Goal: Task Accomplishment & Management: Manage account settings

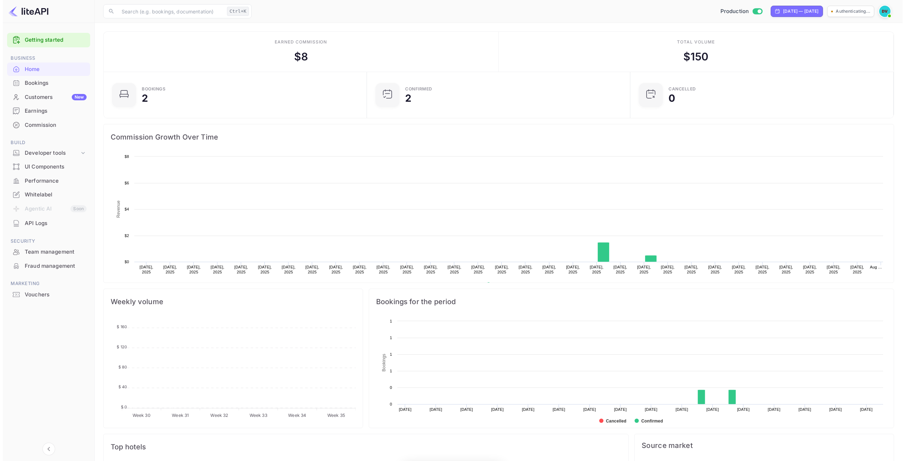
scroll to position [110, 254]
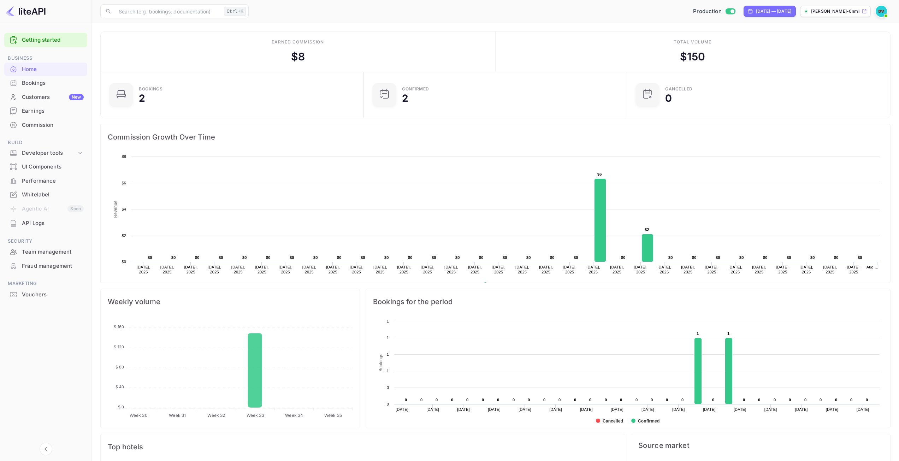
click at [39, 113] on div "Earnings" at bounding box center [53, 111] width 62 height 8
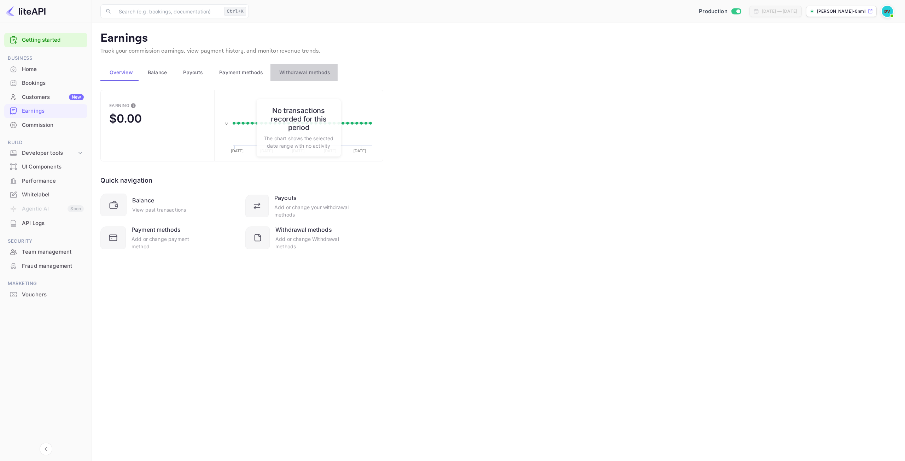
click at [308, 74] on span "Withdrawal methods" at bounding box center [304, 72] width 51 height 8
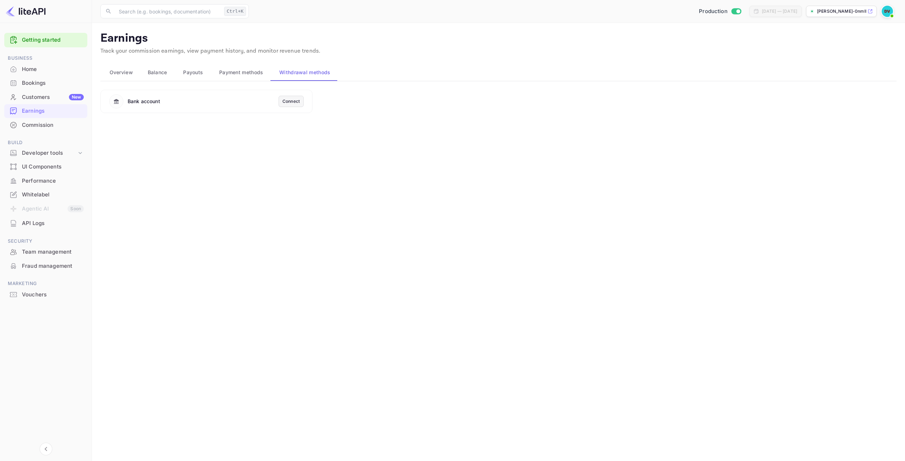
click at [298, 99] on div "Connect" at bounding box center [290, 101] width 17 height 6
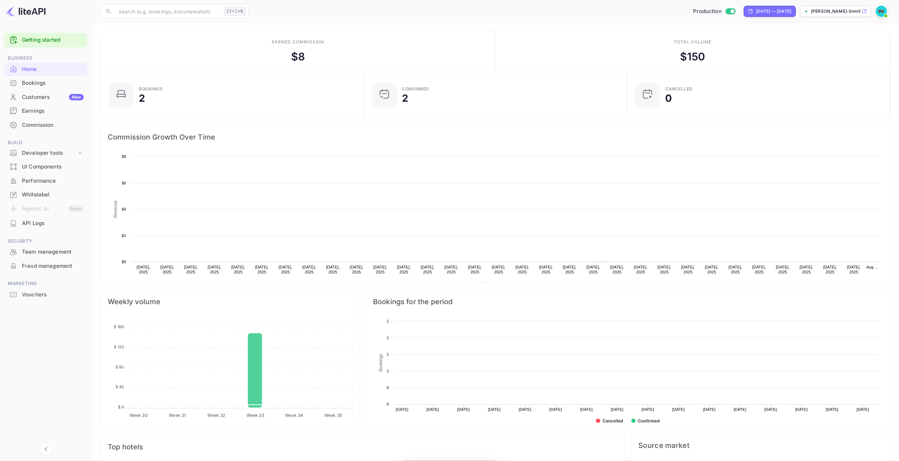
scroll to position [110, 254]
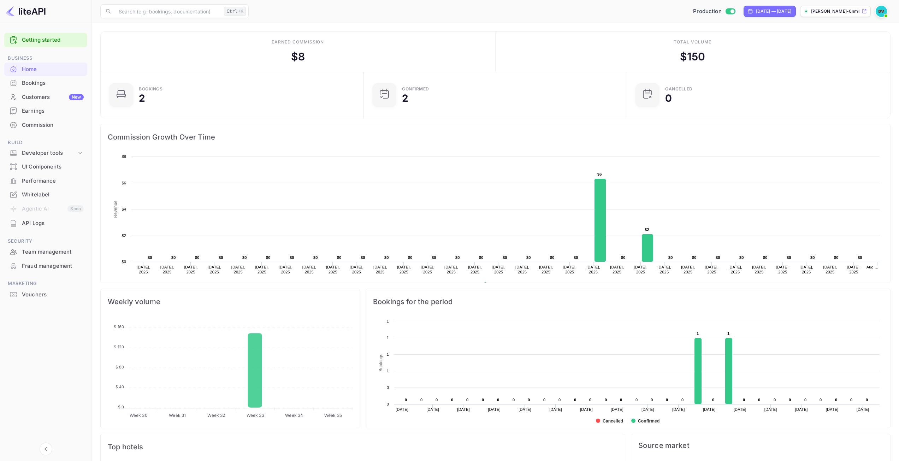
click at [35, 124] on div "Commission" at bounding box center [53, 125] width 62 height 8
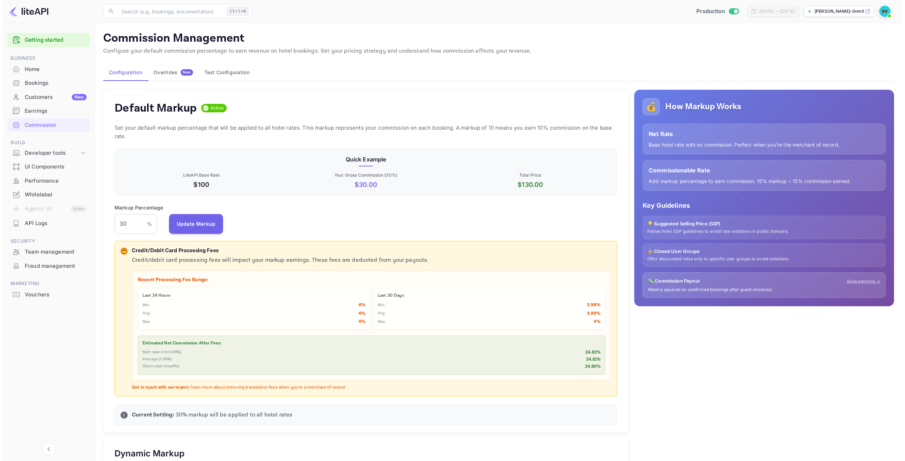
scroll to position [120, 497]
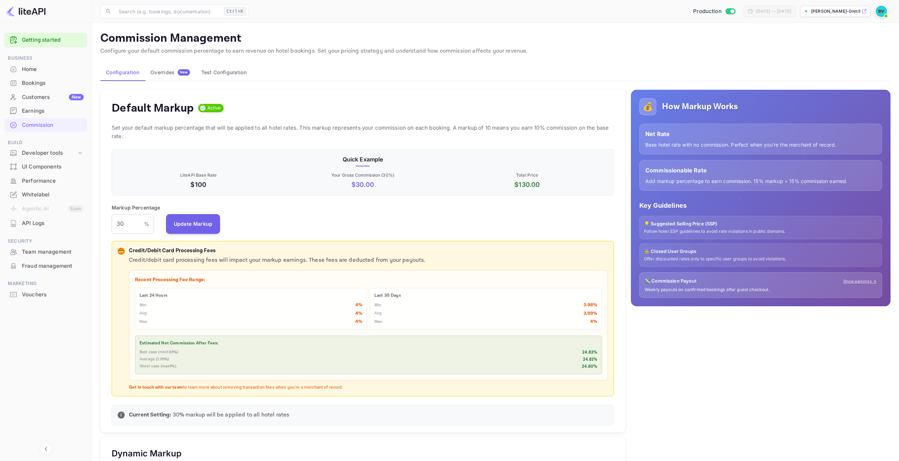
click at [34, 113] on div "Earnings" at bounding box center [53, 111] width 62 height 8
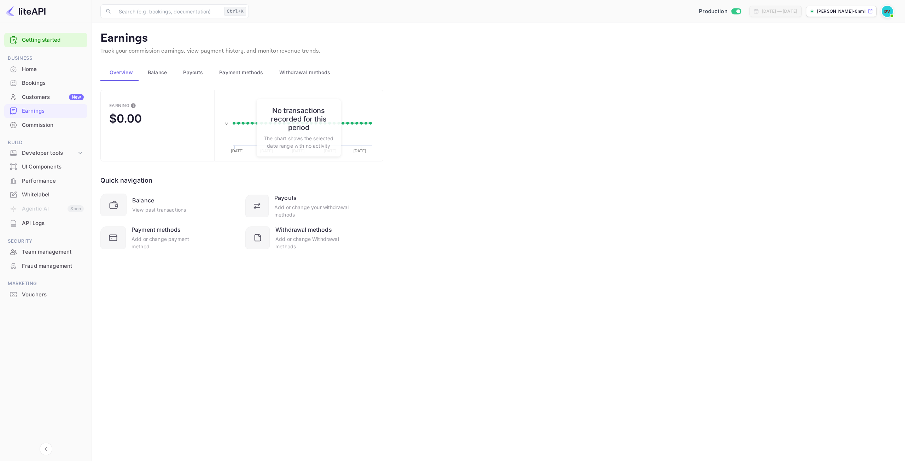
click at [301, 74] on span "Withdrawal methods" at bounding box center [304, 72] width 51 height 8
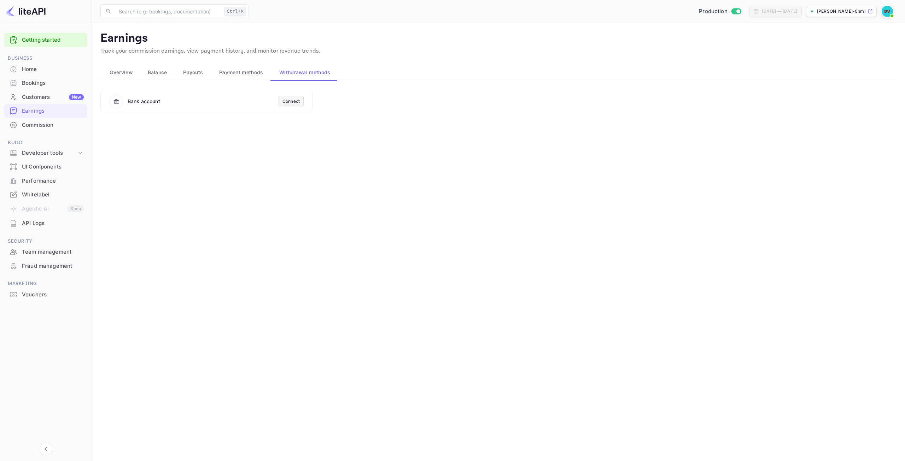
click at [286, 100] on div "Connect" at bounding box center [290, 101] width 17 height 6
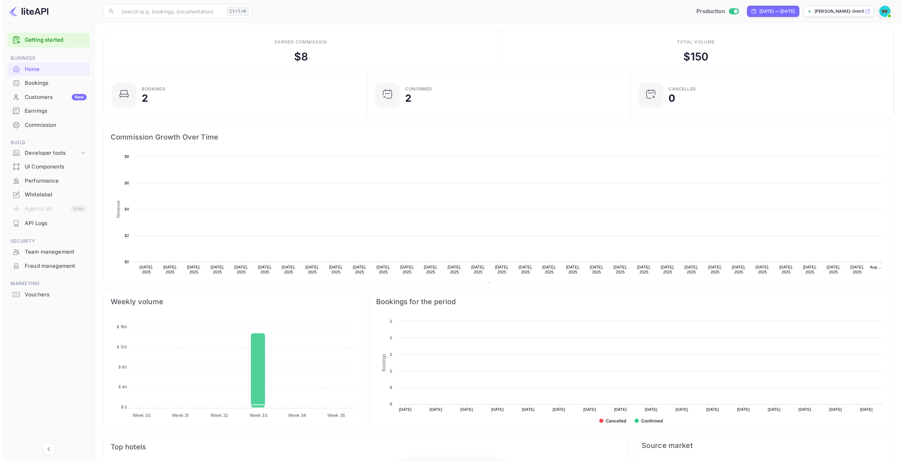
scroll to position [110, 254]
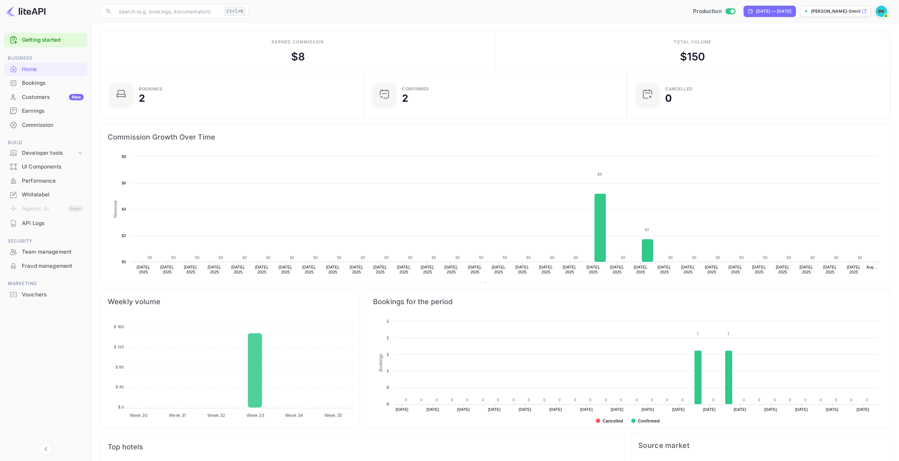
click at [38, 108] on div "Earnings" at bounding box center [53, 111] width 62 height 8
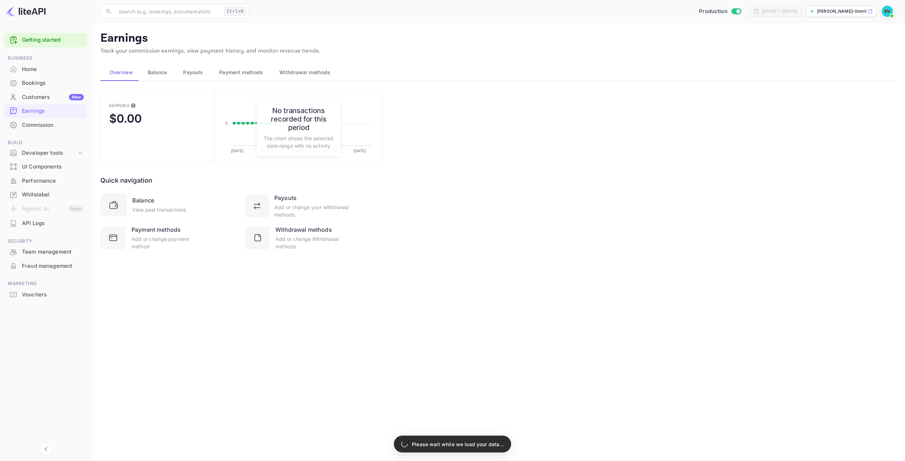
click at [288, 76] on span "Withdrawal methods" at bounding box center [304, 72] width 51 height 8
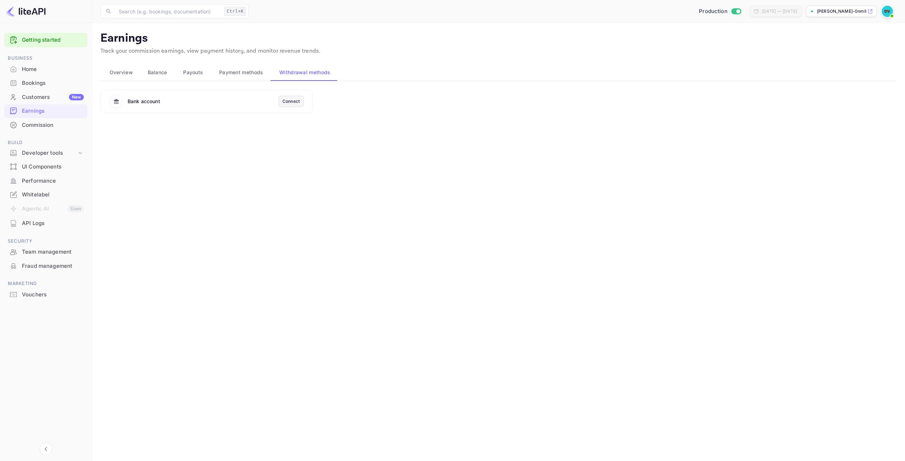
click at [284, 101] on div "Connect" at bounding box center [290, 101] width 17 height 6
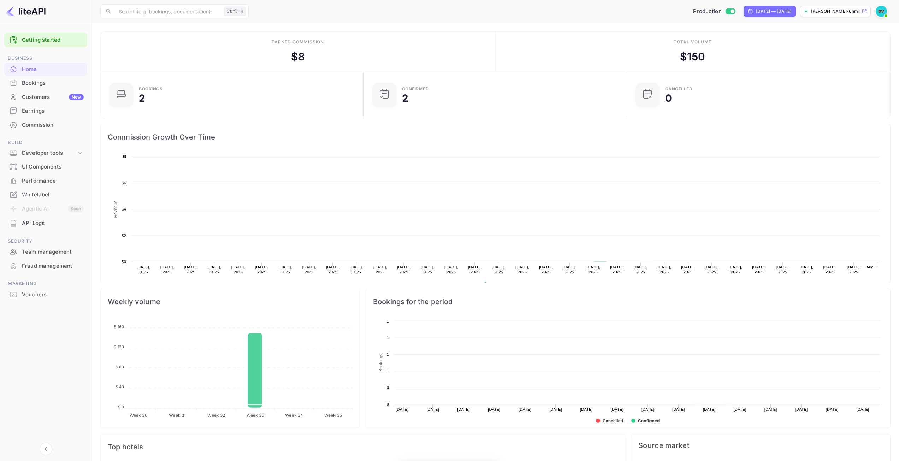
click at [42, 111] on div "Earnings" at bounding box center [53, 111] width 62 height 8
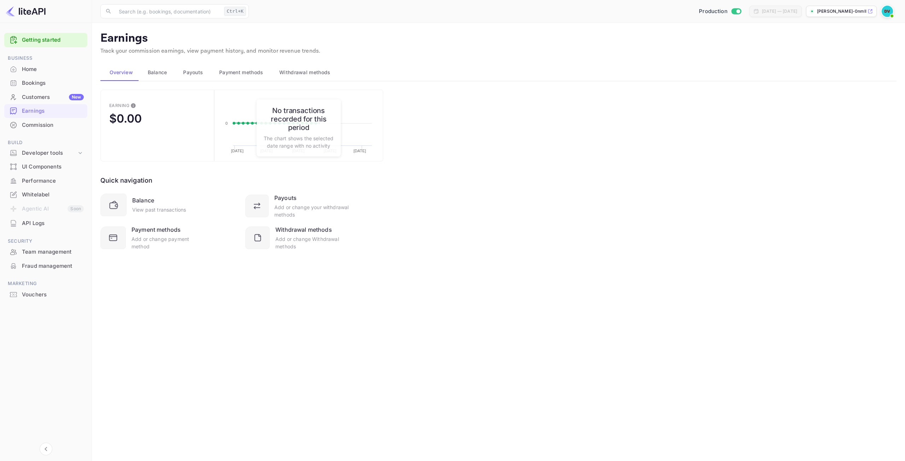
click at [322, 70] on span "Withdrawal methods" at bounding box center [304, 72] width 51 height 8
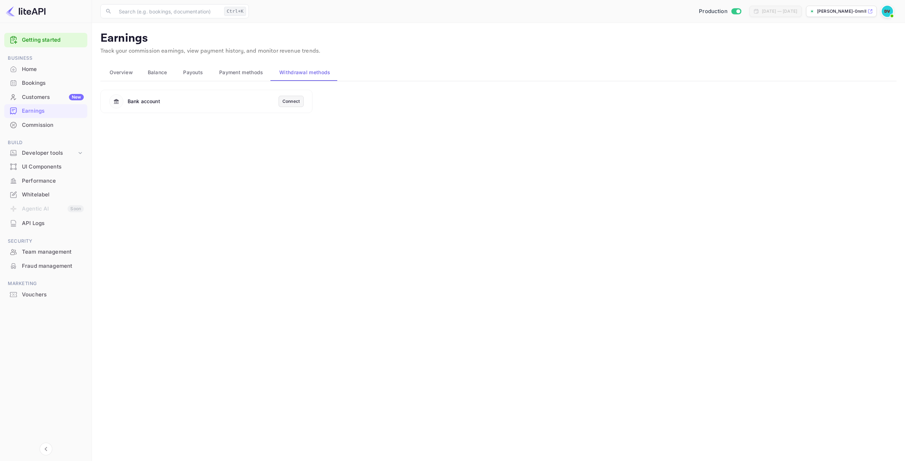
click at [287, 100] on div "Connect" at bounding box center [290, 101] width 17 height 6
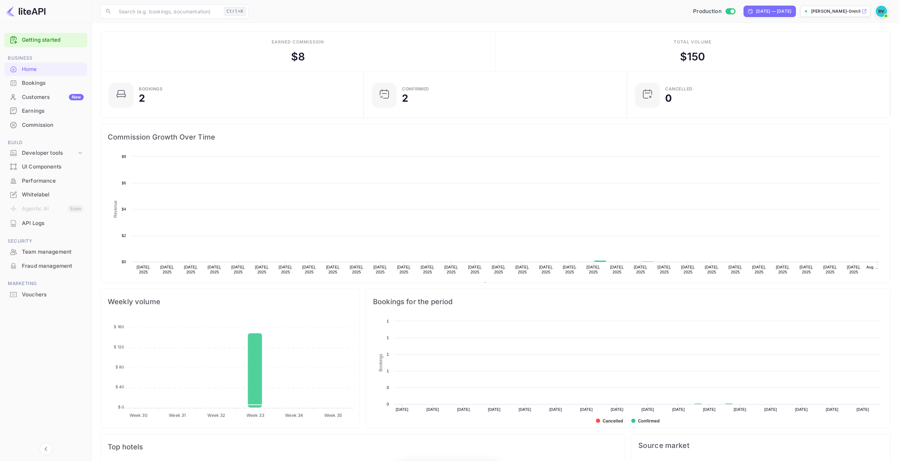
scroll to position [110, 254]
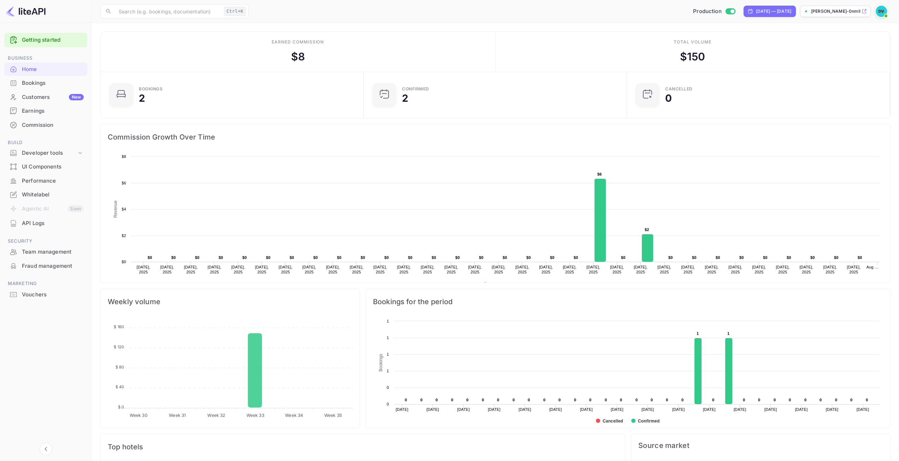
click at [882, 10] on img at bounding box center [881, 11] width 11 height 11
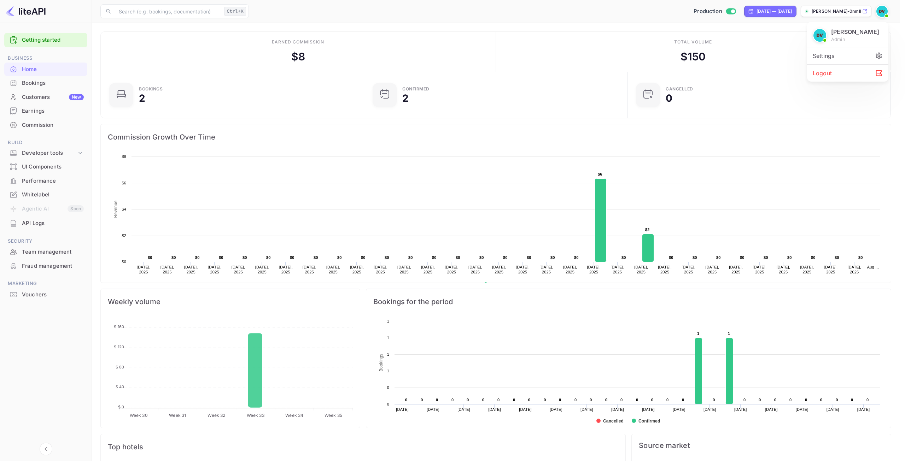
click at [876, 60] on icon at bounding box center [879, 56] width 8 height 8
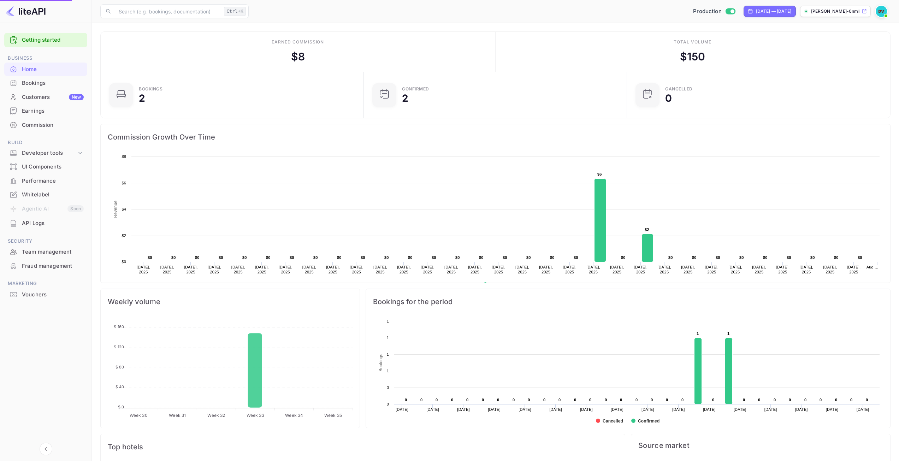
scroll to position [6, 6]
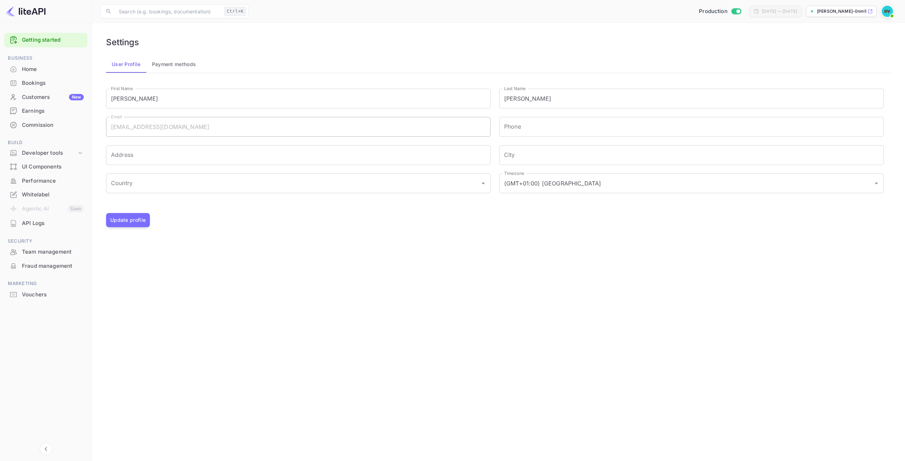
click at [889, 10] on img at bounding box center [886, 11] width 11 height 11
click at [837, 64] on div "Settings" at bounding box center [852, 55] width 81 height 17
click at [40, 70] on div "Home" at bounding box center [53, 69] width 62 height 8
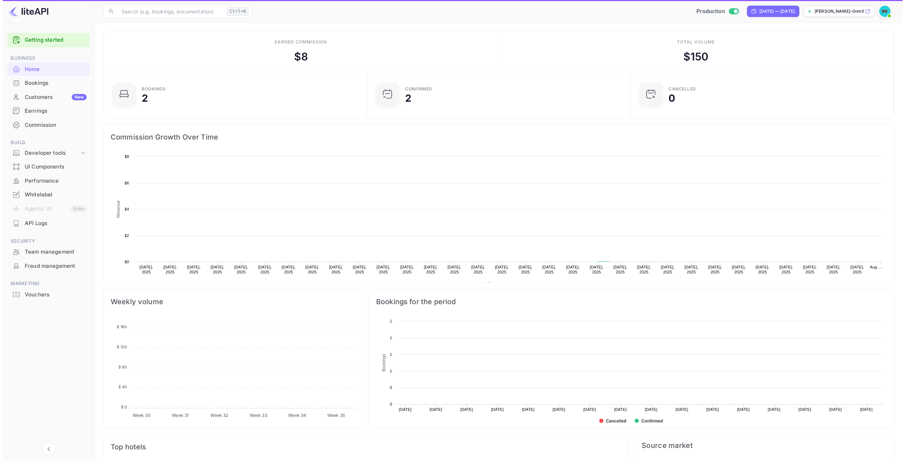
scroll to position [110, 254]
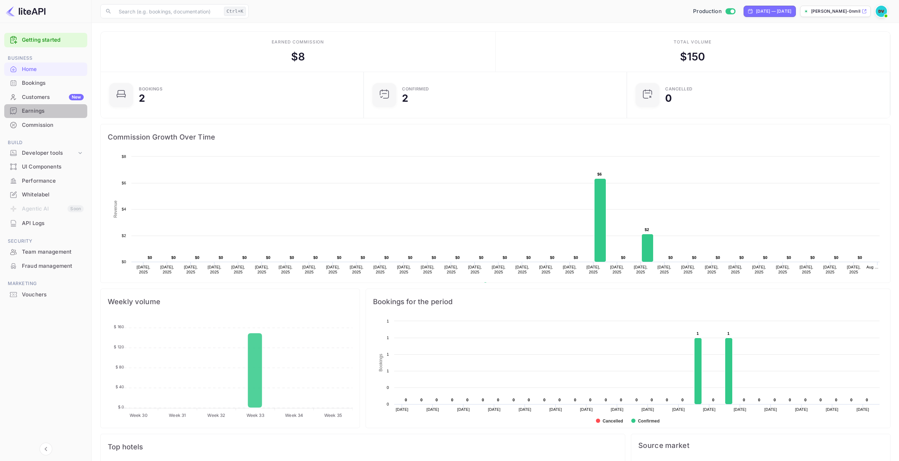
click at [34, 109] on div "Earnings" at bounding box center [53, 111] width 62 height 8
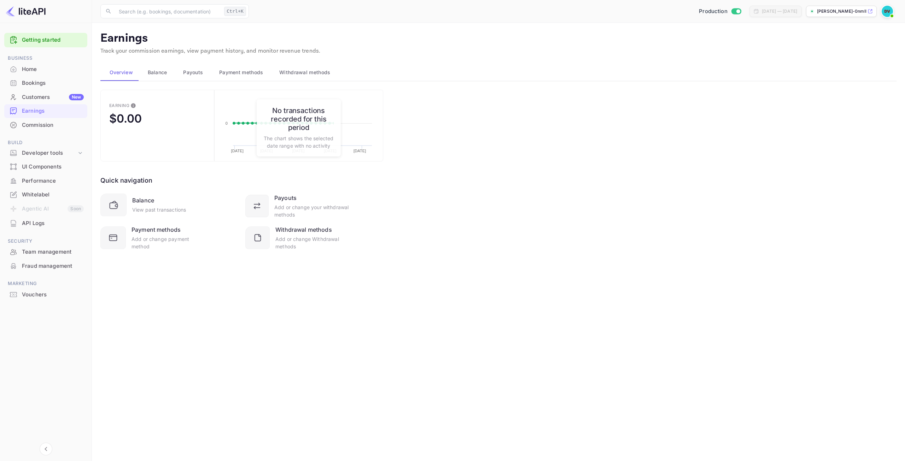
click at [300, 72] on span "Withdrawal methods" at bounding box center [304, 72] width 51 height 8
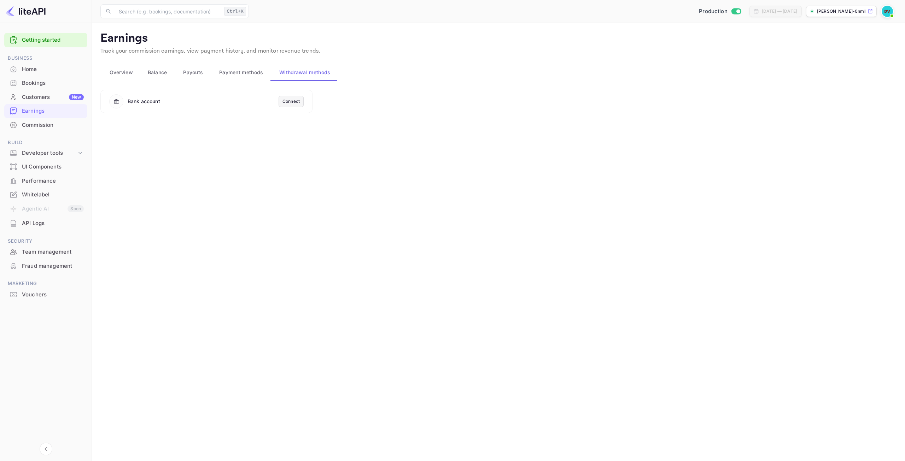
click at [290, 100] on div "Connect" at bounding box center [290, 101] width 17 height 6
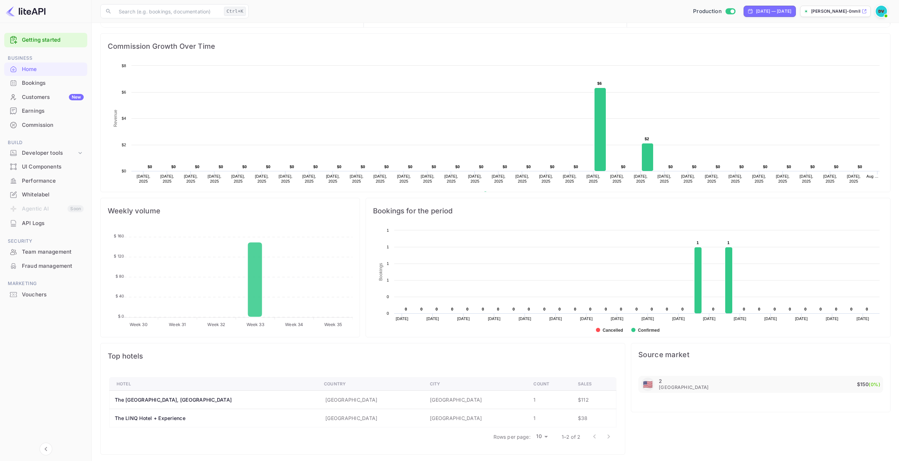
scroll to position [93, 0]
click at [28, 9] on img at bounding box center [26, 11] width 40 height 11
click at [29, 12] on img at bounding box center [26, 11] width 40 height 11
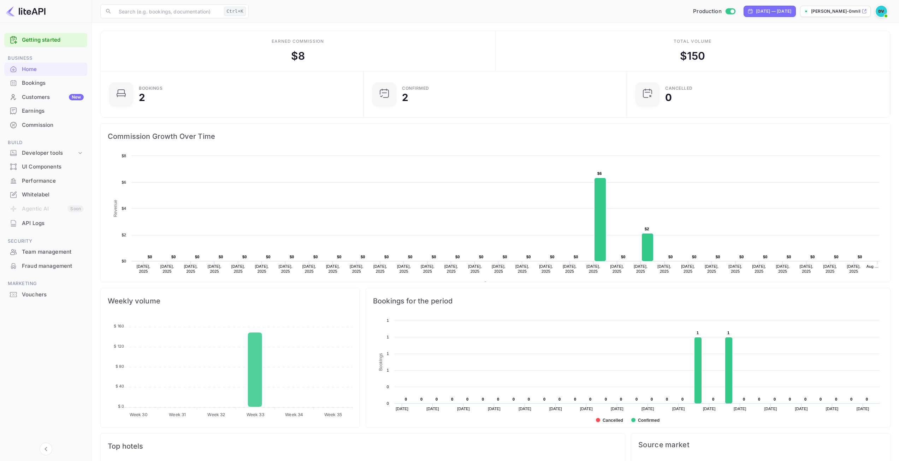
scroll to position [0, 0]
click at [45, 68] on div "Home" at bounding box center [53, 69] width 62 height 8
click at [38, 83] on div "Bookings" at bounding box center [53, 83] width 62 height 8
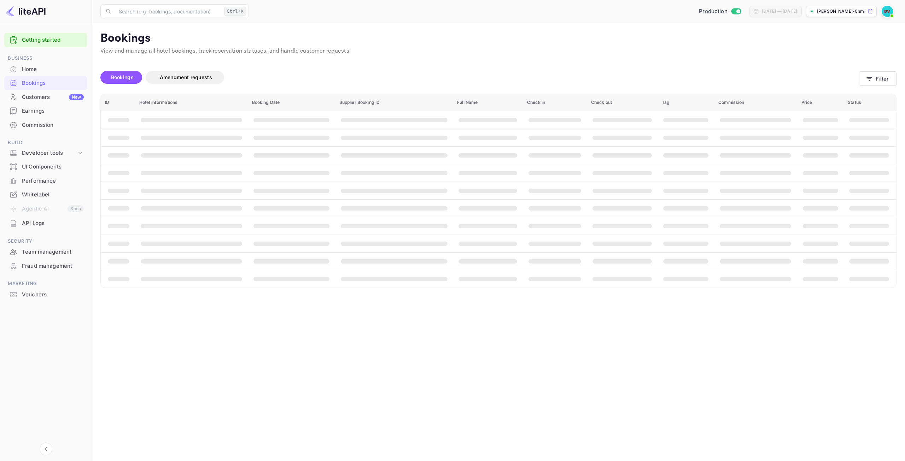
click at [34, 95] on div "Customers New" at bounding box center [53, 97] width 62 height 8
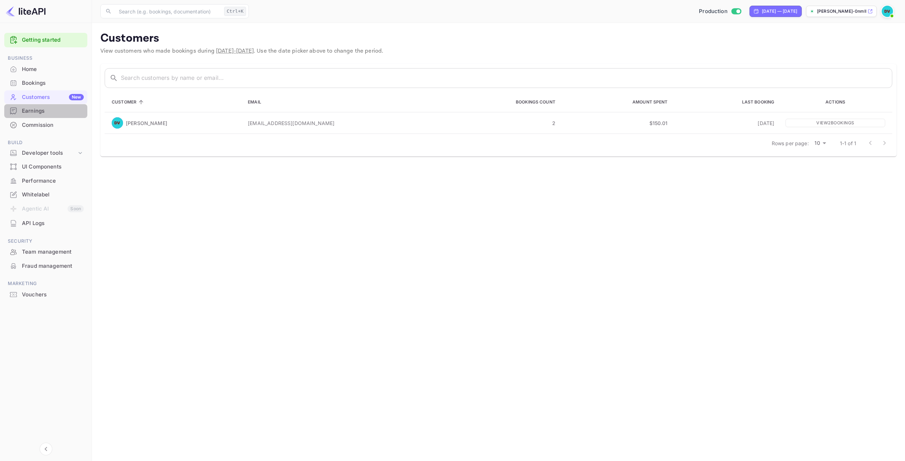
click at [33, 109] on div "Earnings" at bounding box center [53, 111] width 62 height 8
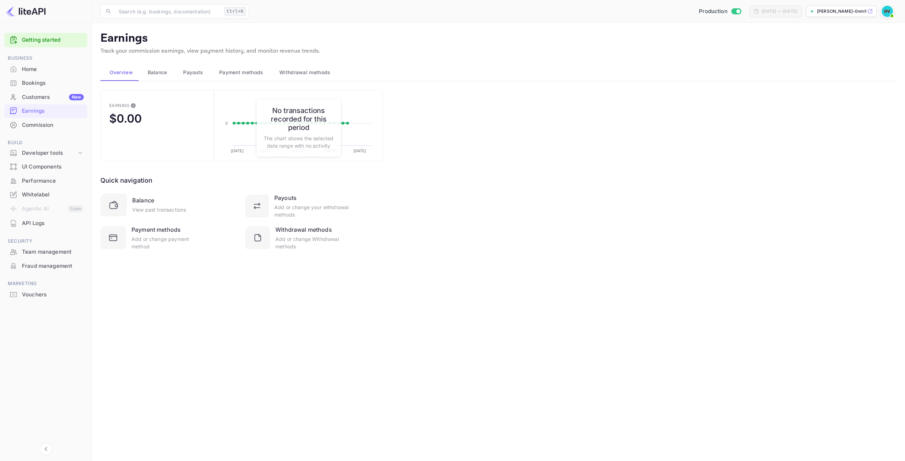
click at [37, 125] on div "Commission" at bounding box center [53, 125] width 62 height 8
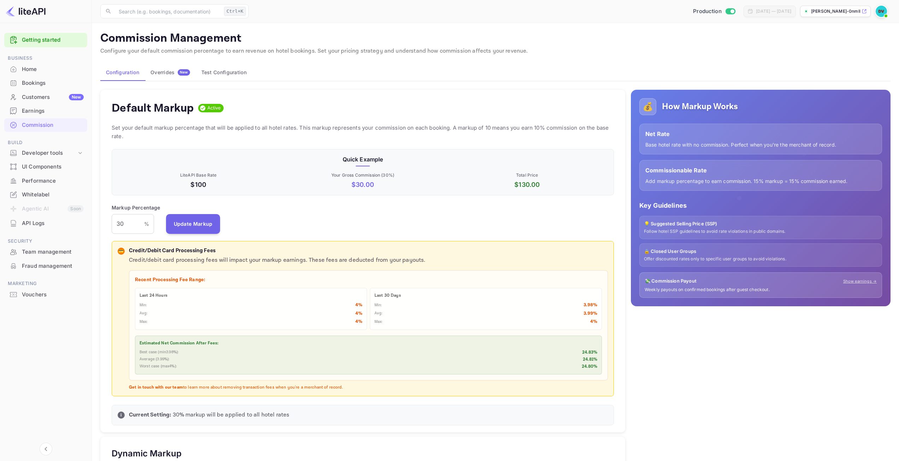
scroll to position [120, 497]
click at [175, 73] on div "Overrides New" at bounding box center [171, 72] width 40 height 6
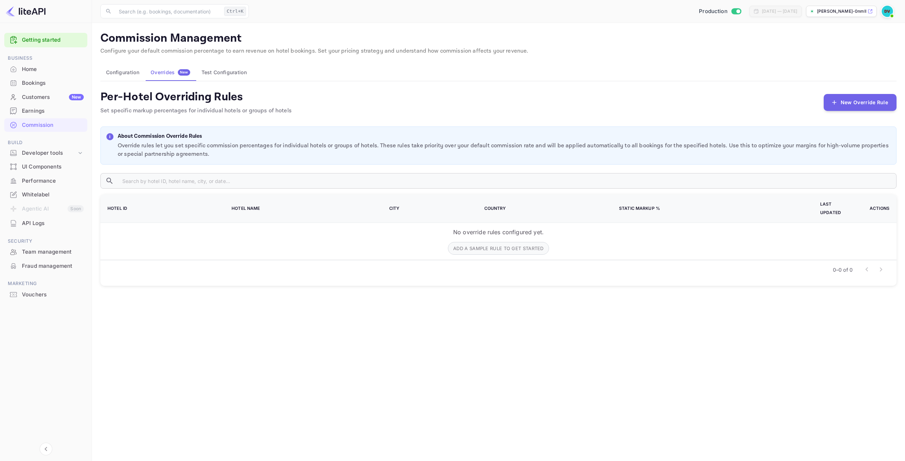
click at [218, 74] on button "Test Configuration" at bounding box center [224, 72] width 57 height 17
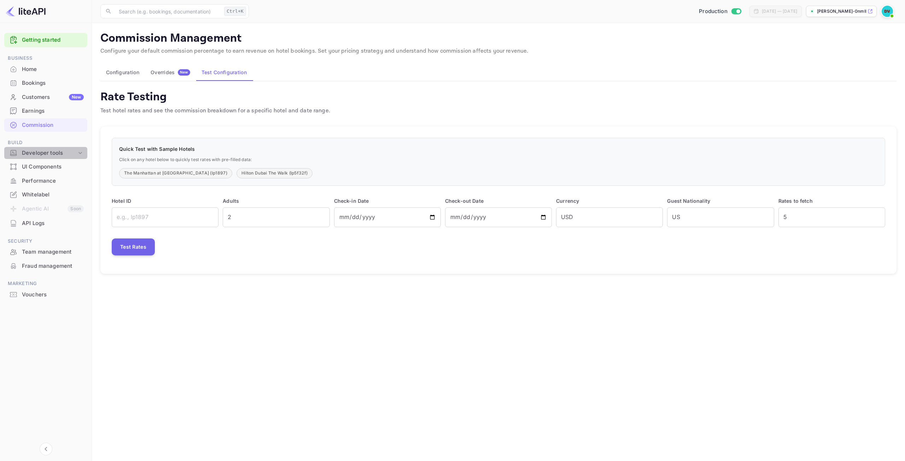
click at [61, 151] on div "Developer tools" at bounding box center [49, 153] width 55 height 8
click at [45, 211] on div "UI Components" at bounding box center [53, 211] width 62 height 8
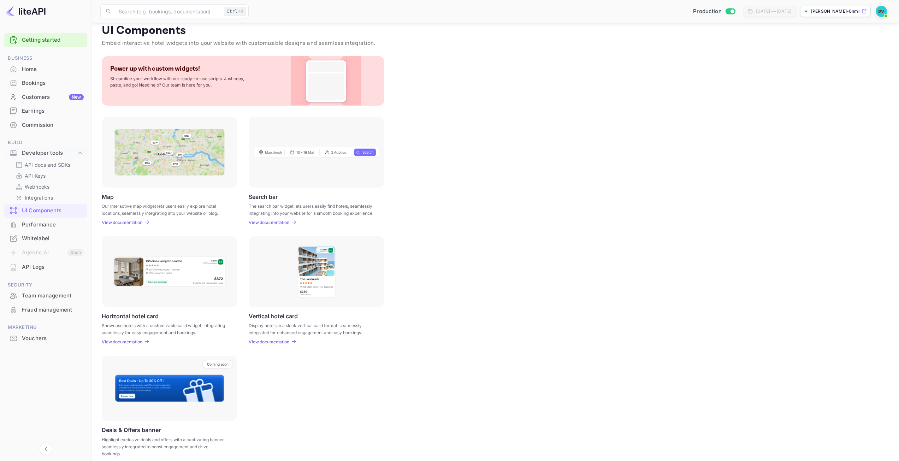
scroll to position [15, 0]
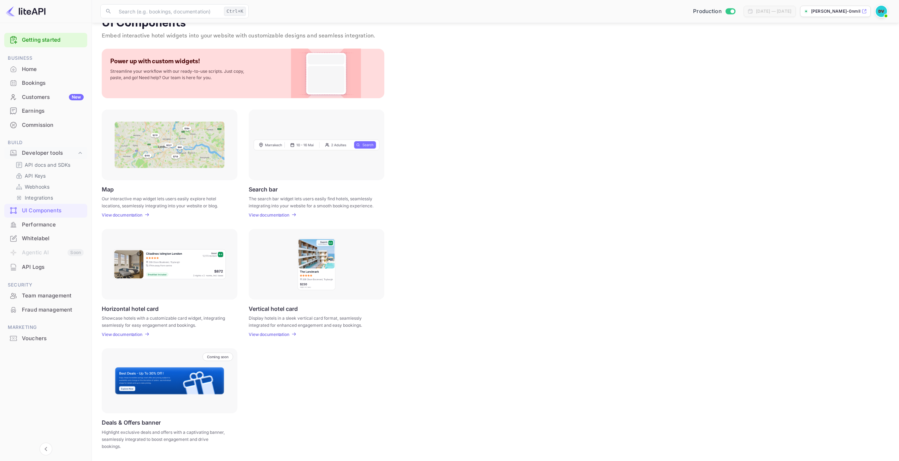
click at [57, 222] on div "Performance" at bounding box center [53, 225] width 62 height 8
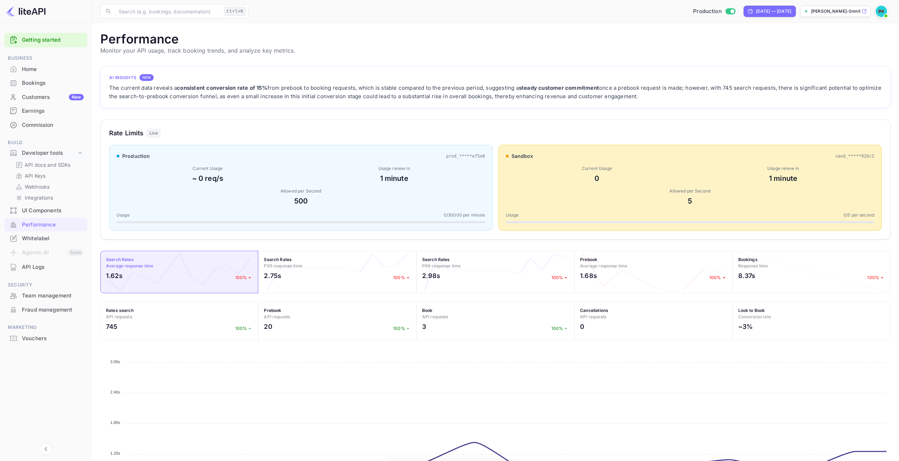
scroll to position [177, 785]
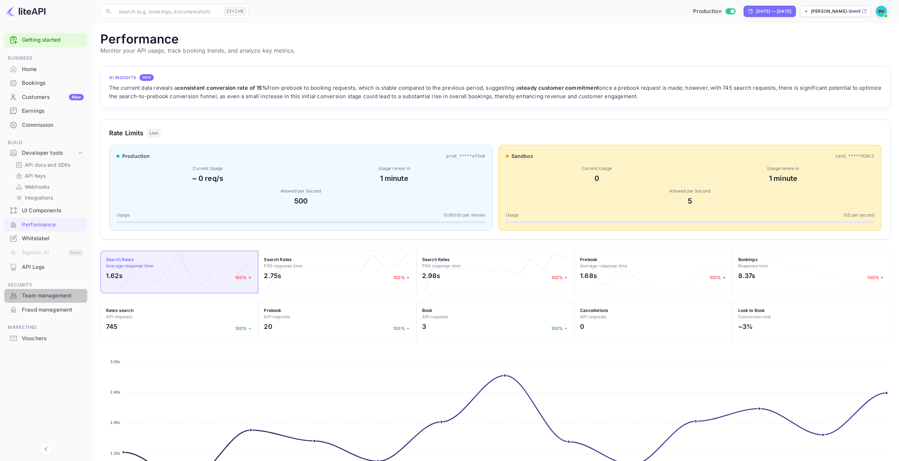
click at [45, 290] on div "Team management" at bounding box center [45, 296] width 83 height 14
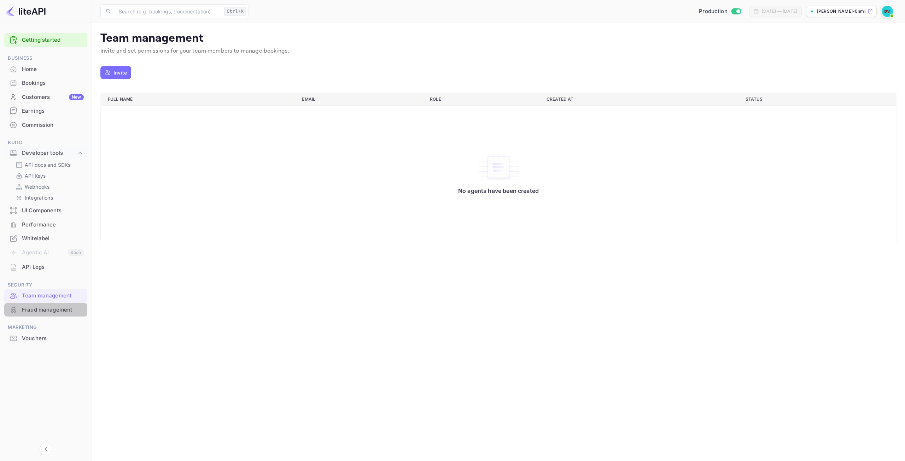
click at [63, 312] on div "Fraud management" at bounding box center [53, 310] width 62 height 8
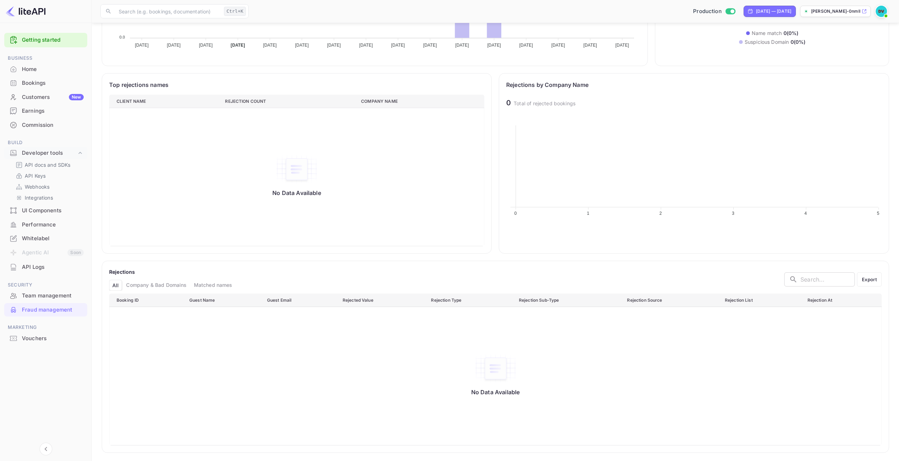
scroll to position [193, 0]
click at [75, 252] on li "Agentic AI Soon" at bounding box center [45, 253] width 83 height 15
click at [37, 267] on div "API Logs" at bounding box center [53, 267] width 62 height 8
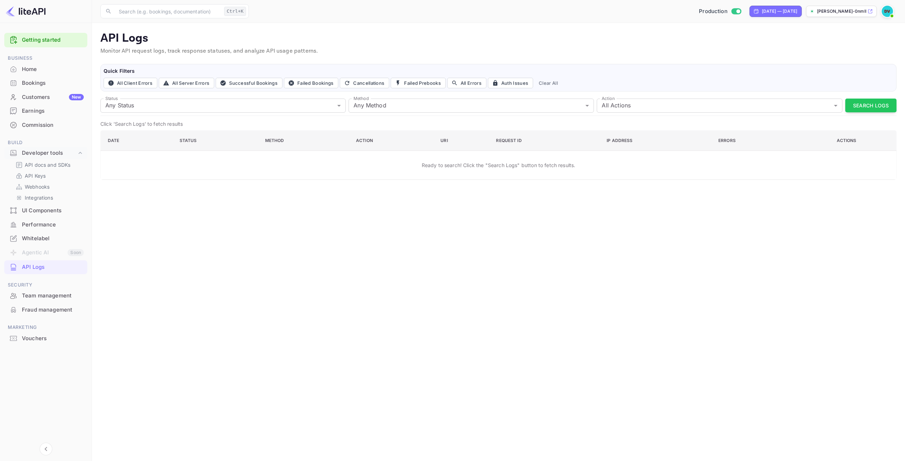
click at [32, 13] on img at bounding box center [26, 11] width 40 height 11
click at [25, 70] on div "Home" at bounding box center [53, 69] width 62 height 8
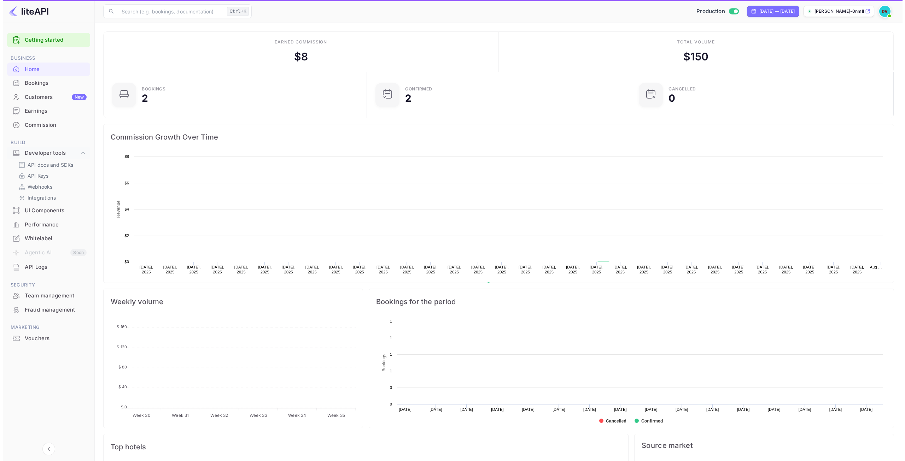
scroll to position [110, 254]
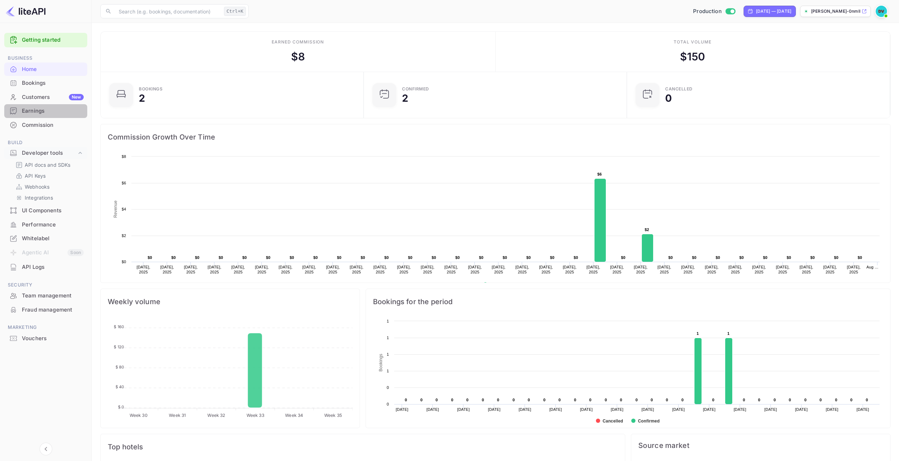
click at [41, 111] on div "Earnings" at bounding box center [53, 111] width 62 height 8
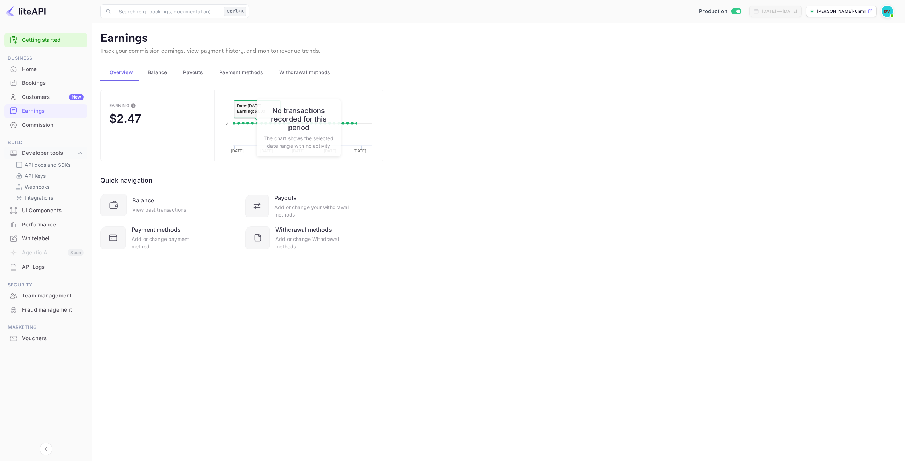
click at [301, 73] on span "Withdrawal methods" at bounding box center [304, 72] width 51 height 8
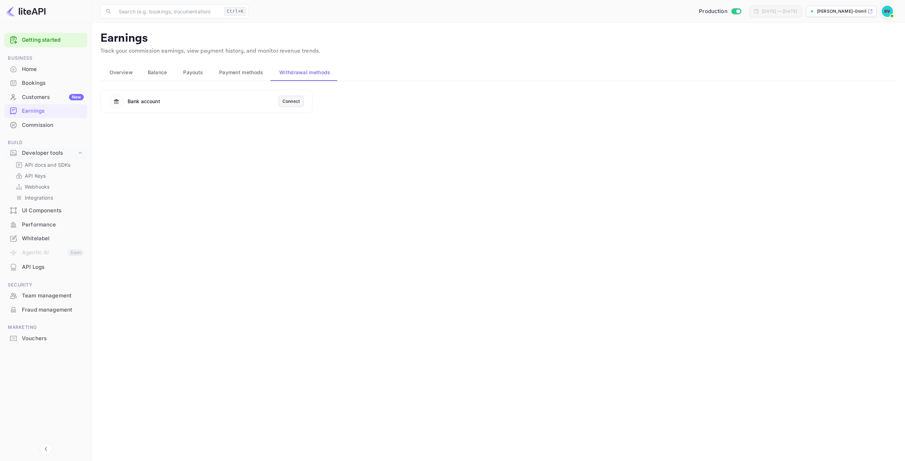
click at [295, 102] on div "Connect" at bounding box center [290, 101] width 17 height 6
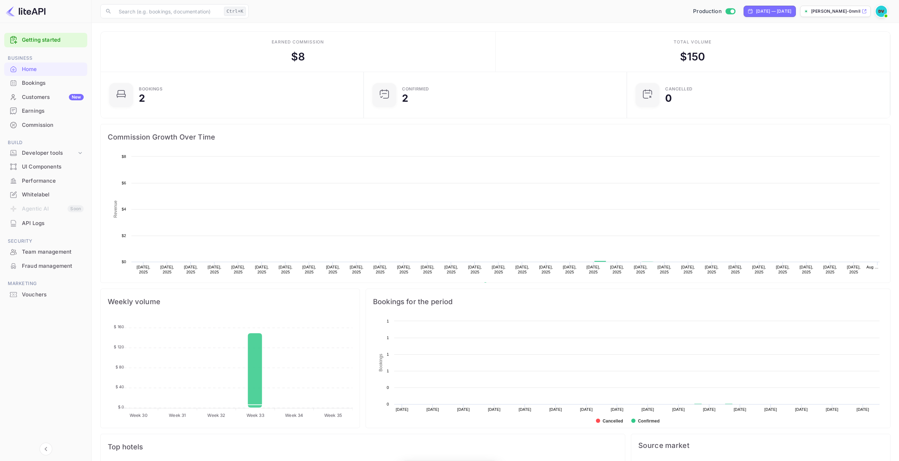
scroll to position [110, 254]
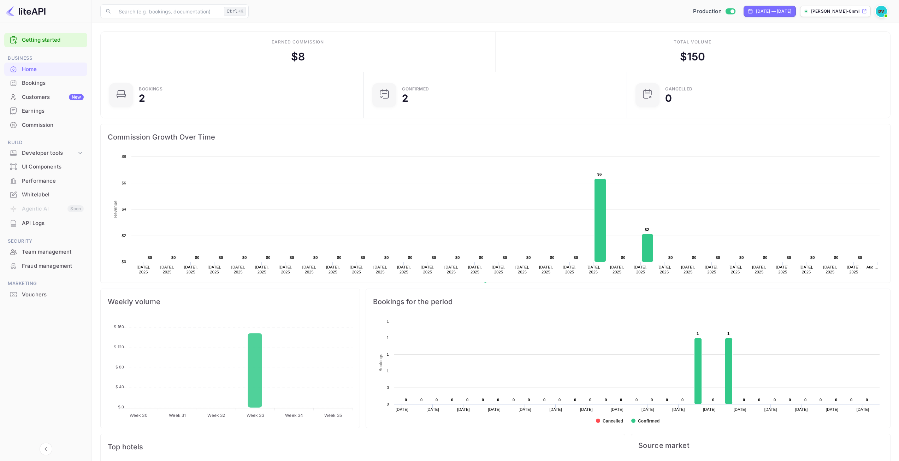
click at [865, 10] on icon at bounding box center [864, 11] width 5 height 5
click at [65, 153] on div "Developer tools" at bounding box center [49, 153] width 55 height 8
click at [32, 82] on div "Bookings" at bounding box center [53, 83] width 62 height 8
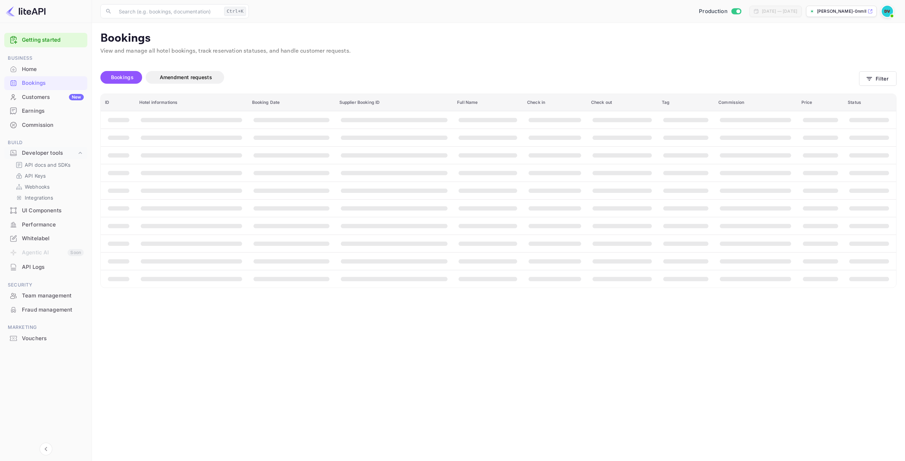
click at [35, 64] on div "Home" at bounding box center [45, 70] width 83 height 14
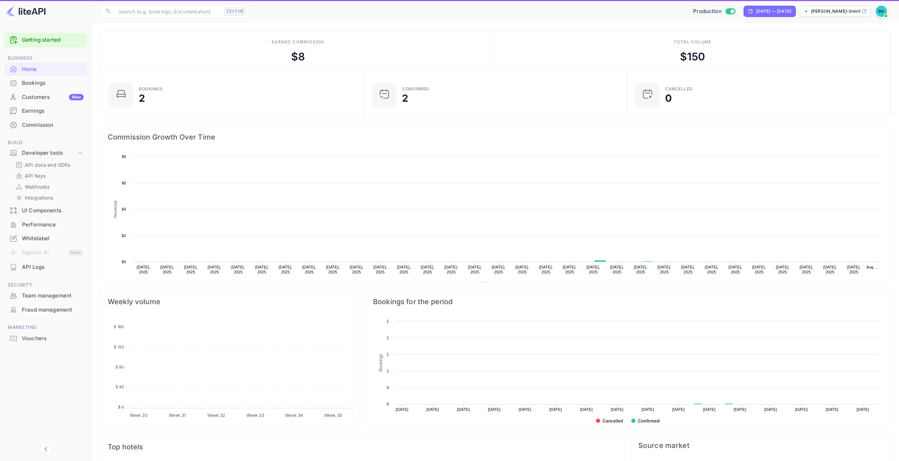
scroll to position [110, 254]
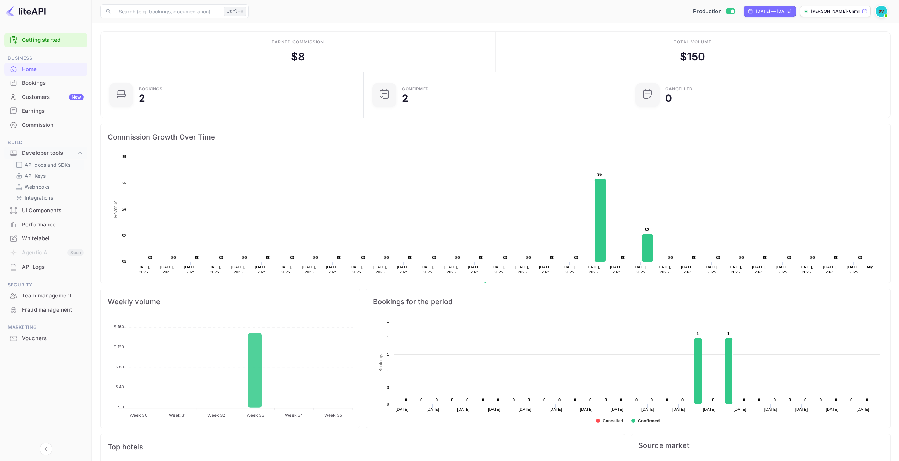
click at [40, 162] on p "API docs and SDKs" at bounding box center [48, 164] width 46 height 7
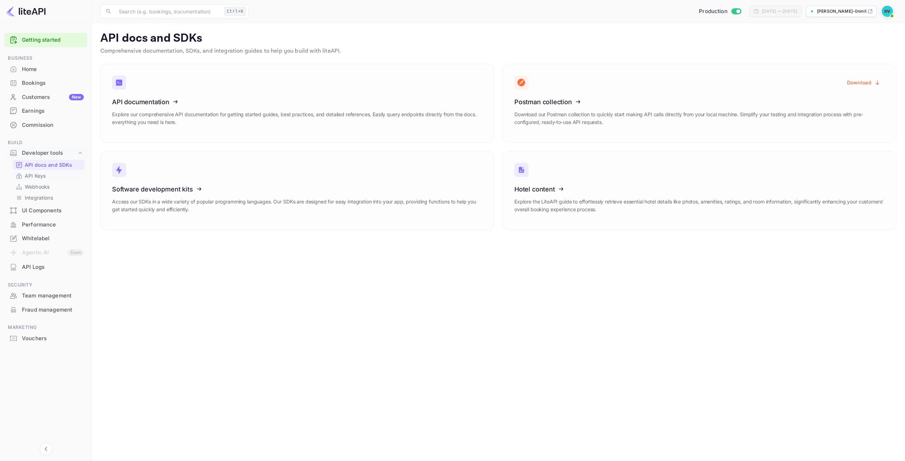
click at [35, 176] on p "API Keys" at bounding box center [35, 175] width 21 height 7
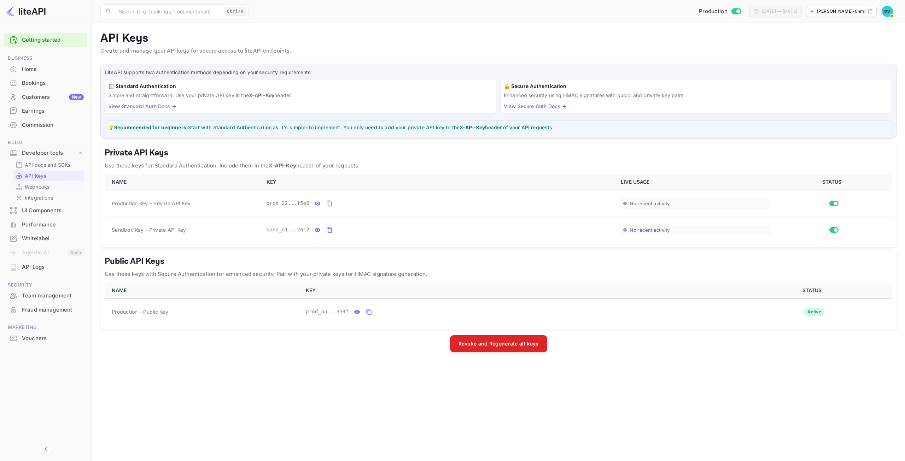
click at [38, 189] on p "Webhooks" at bounding box center [37, 186] width 25 height 7
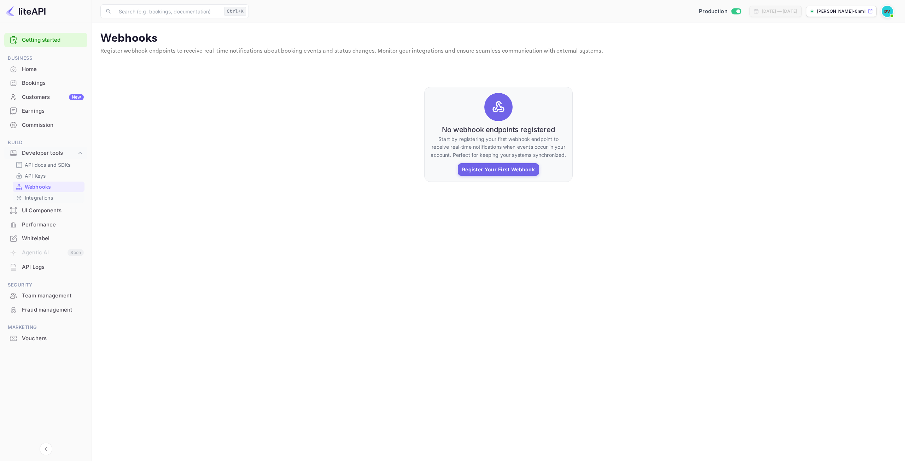
click at [36, 199] on p "Integrations" at bounding box center [39, 197] width 28 height 7
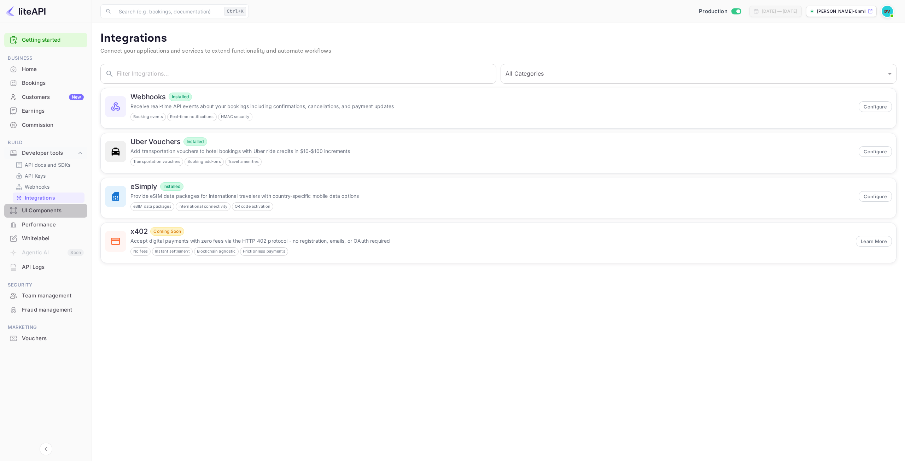
click at [40, 208] on div "UI Components" at bounding box center [53, 211] width 62 height 8
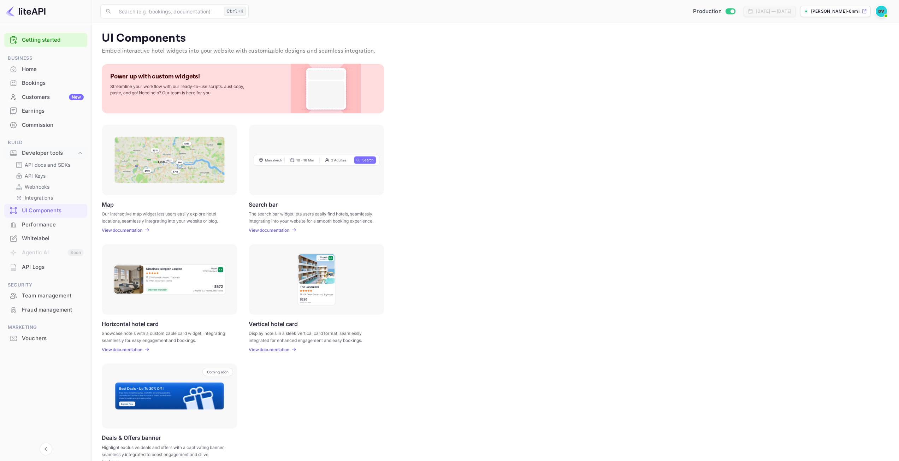
click at [42, 223] on div "Performance" at bounding box center [53, 225] width 62 height 8
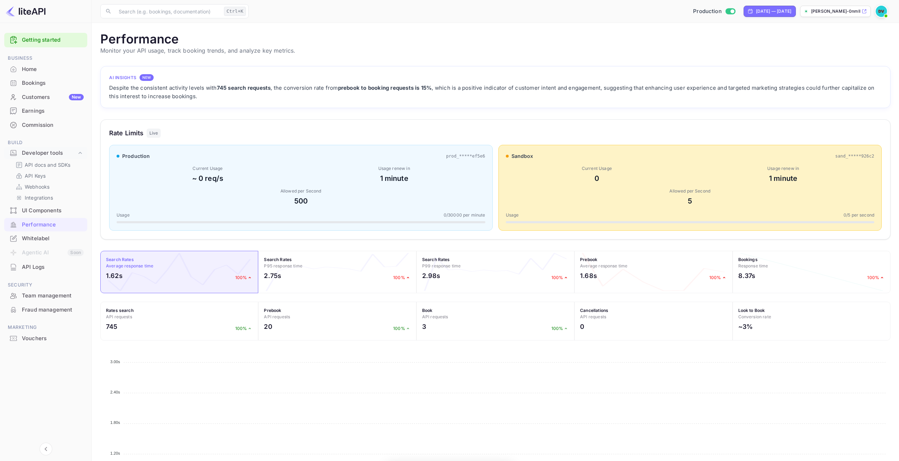
scroll to position [177, 785]
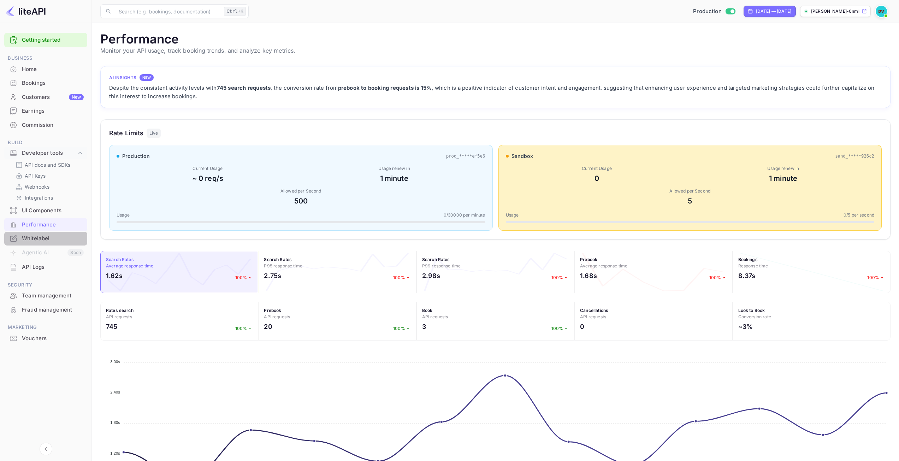
click at [31, 240] on div "Whitelabel" at bounding box center [53, 239] width 62 height 8
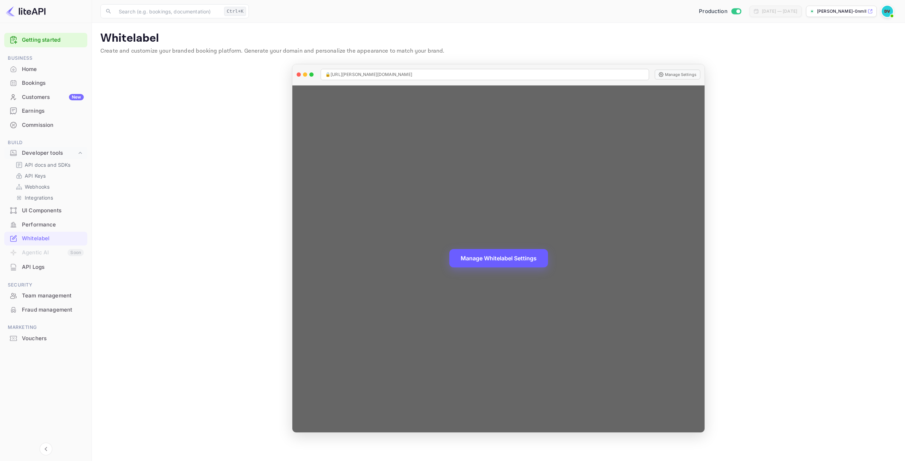
click at [514, 258] on button "Manage Whitelabel Settings" at bounding box center [498, 258] width 99 height 18
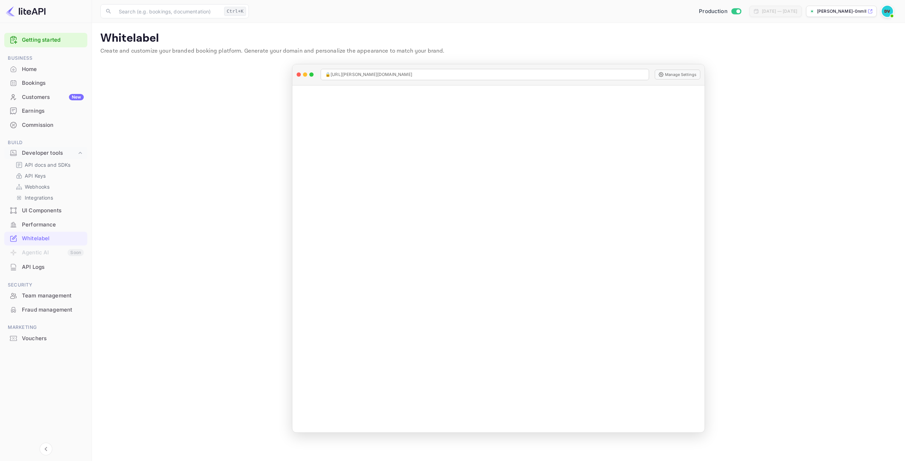
click at [37, 67] on div "Home" at bounding box center [53, 69] width 62 height 8
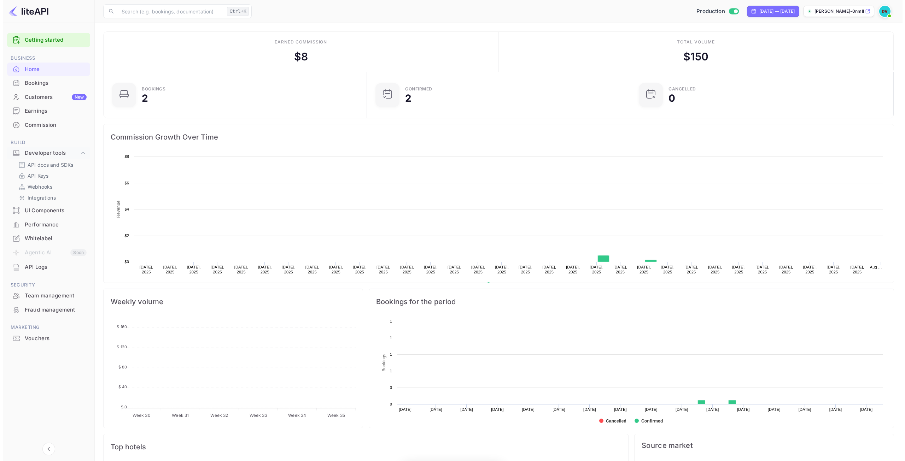
scroll to position [110, 254]
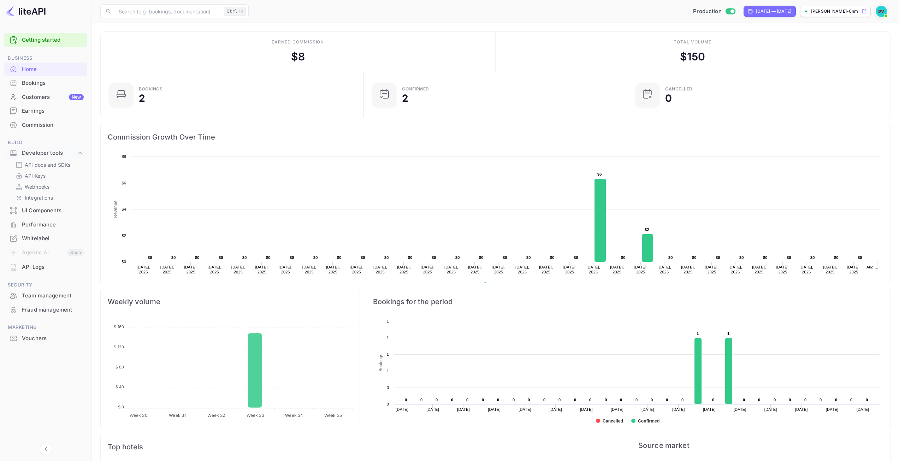
click at [36, 234] on div "Whitelabel" at bounding box center [45, 239] width 83 height 14
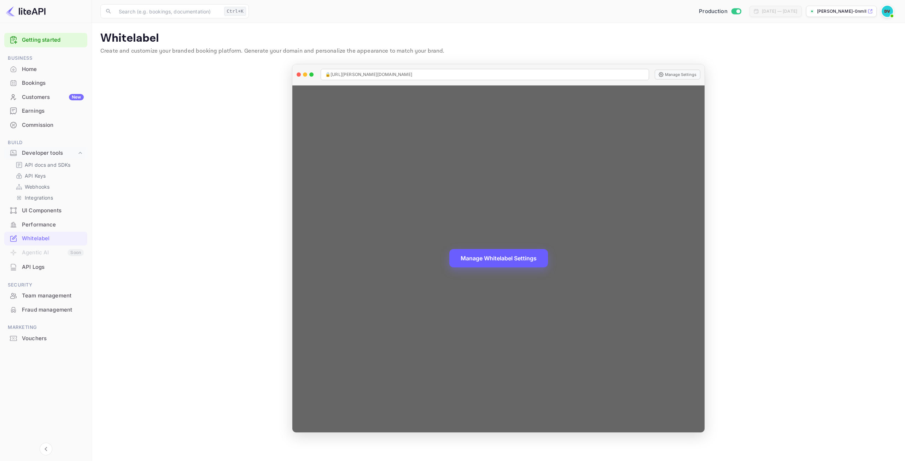
click at [490, 263] on button "Manage Whitelabel Settings" at bounding box center [498, 258] width 99 height 18
click at [493, 262] on button "Manage Whitelabel Settings" at bounding box center [498, 258] width 99 height 18
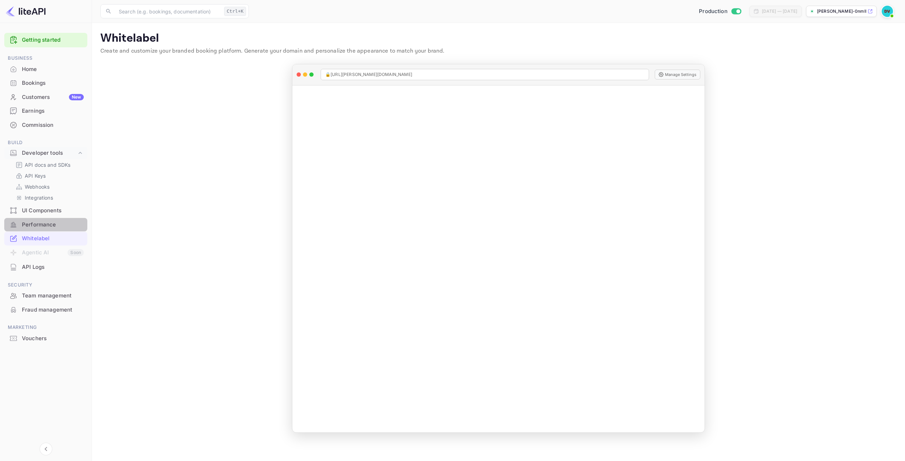
click at [41, 224] on div "Performance" at bounding box center [53, 225] width 62 height 8
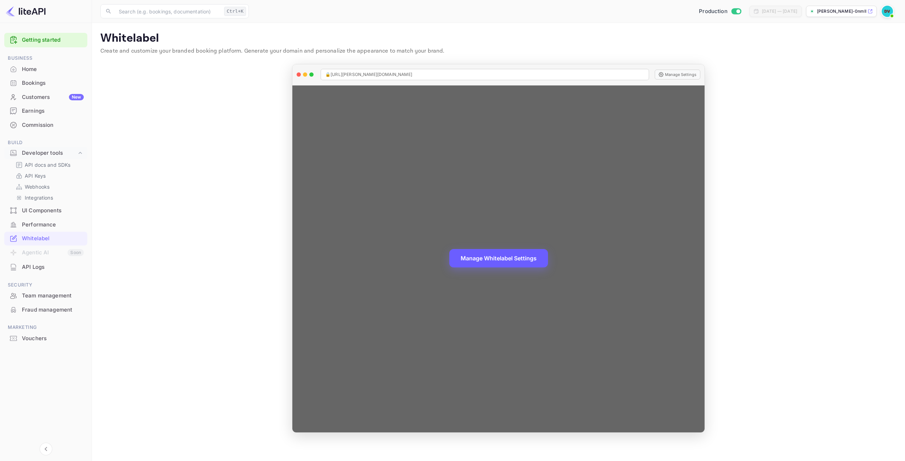
click at [515, 260] on button "Manage Whitelabel Settings" at bounding box center [498, 258] width 99 height 18
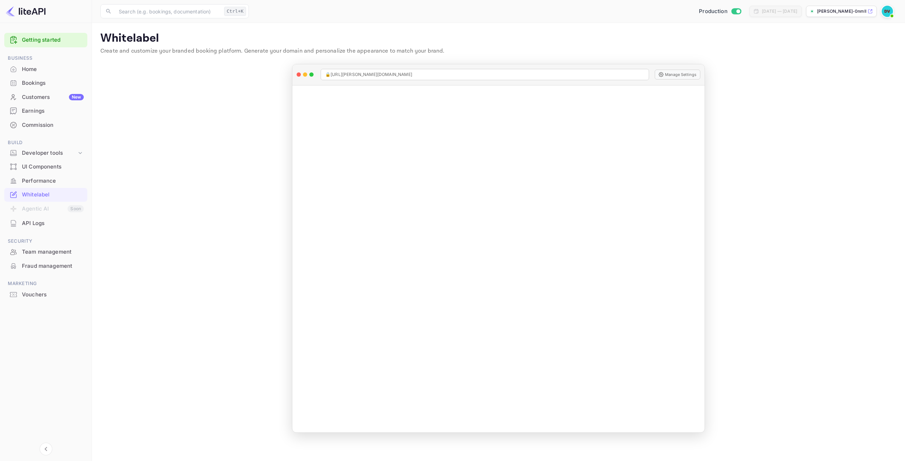
click at [852, 10] on p "[PERSON_NAME]-0nmll...." at bounding box center [841, 11] width 49 height 6
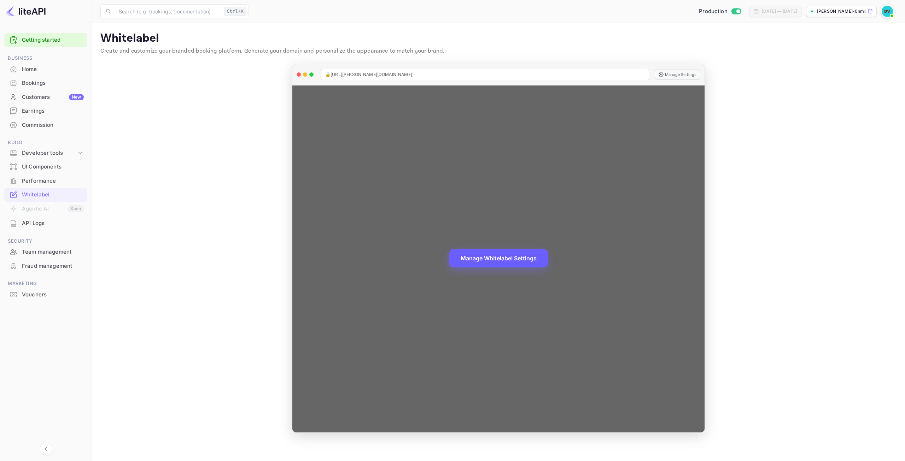
click at [522, 256] on button "Manage Whitelabel Settings" at bounding box center [498, 258] width 99 height 18
